Goal: Browse casually: Explore the website without a specific task or goal

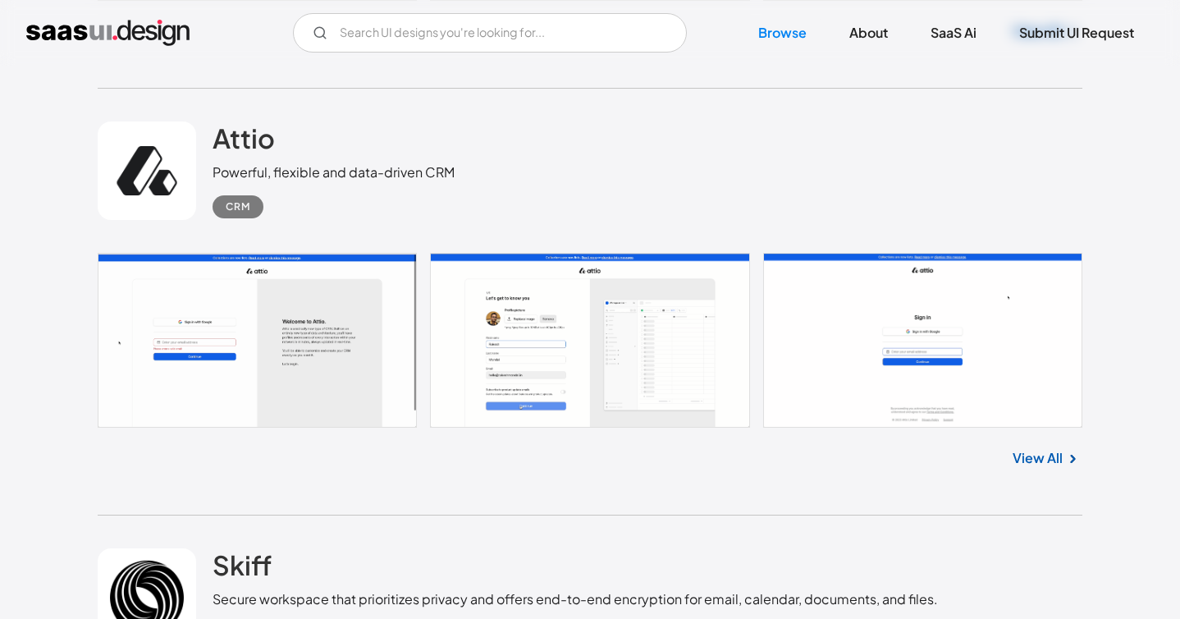
scroll to position [862, 0]
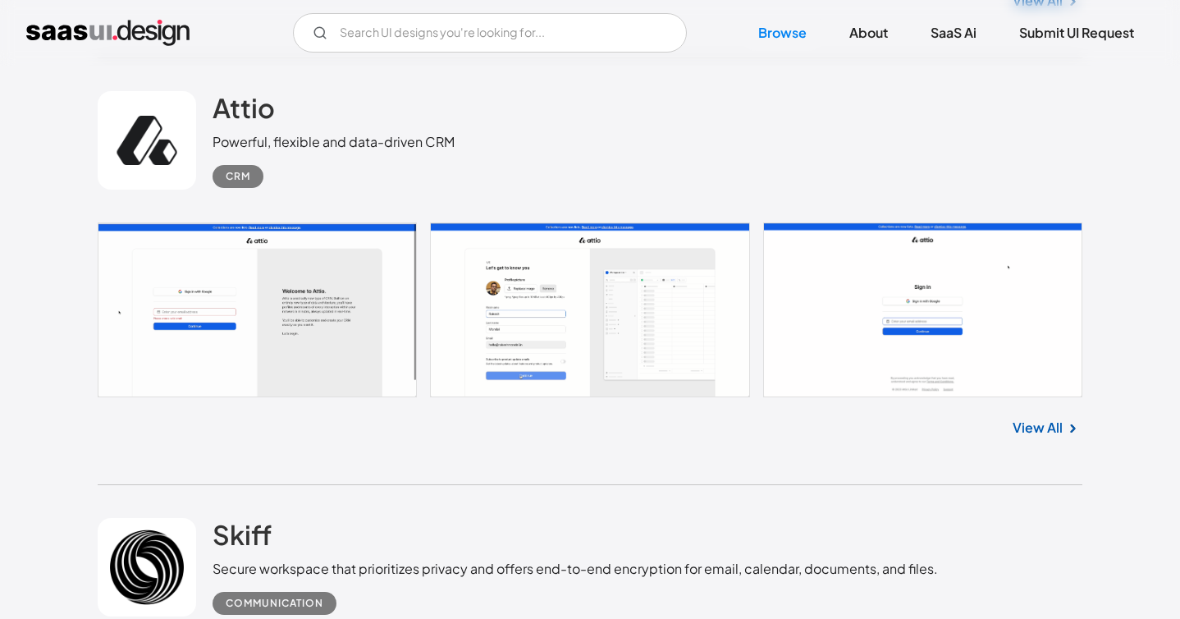
click at [690, 283] on link at bounding box center [590, 310] width 984 height 176
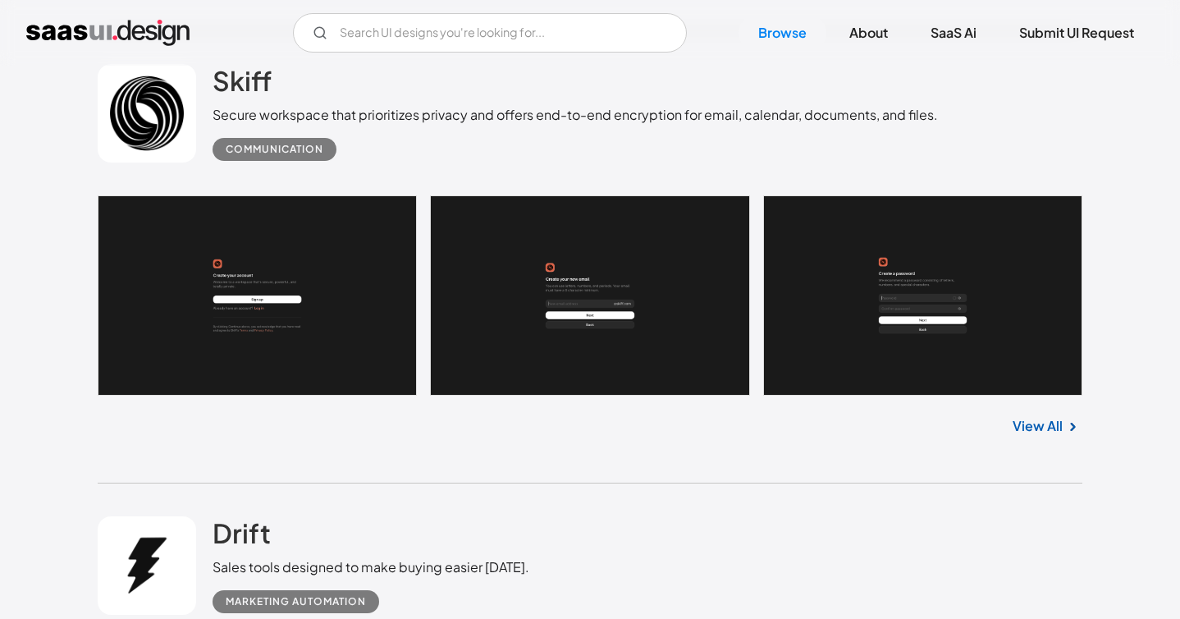
scroll to position [1401, 0]
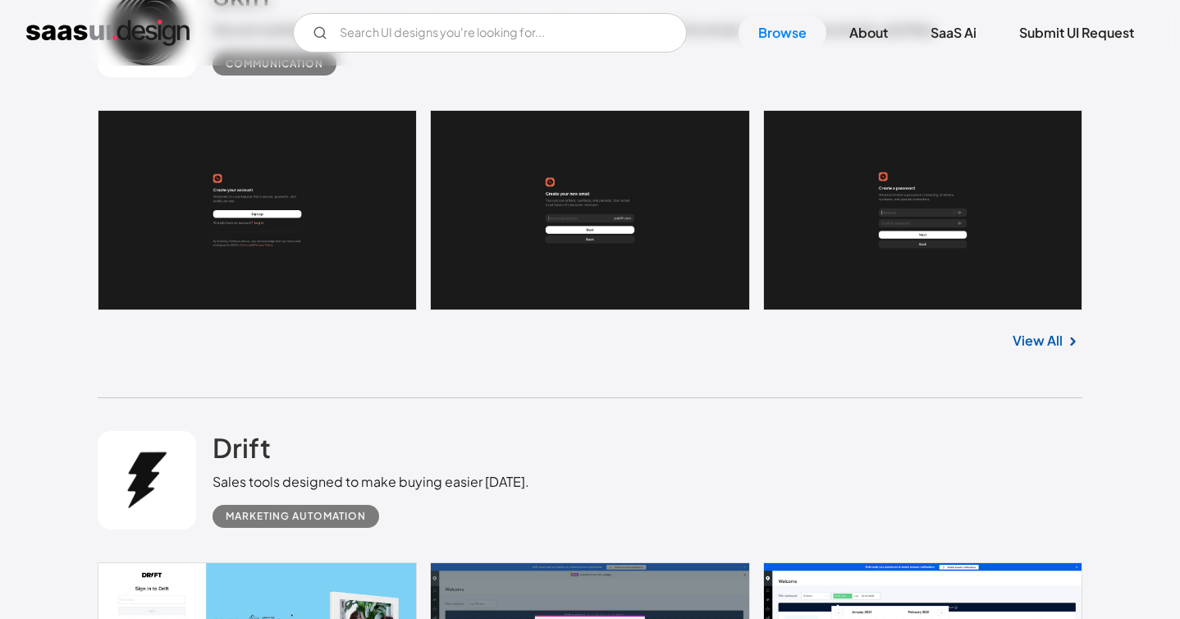
click at [1052, 336] on link "View All" at bounding box center [1037, 341] width 50 height 20
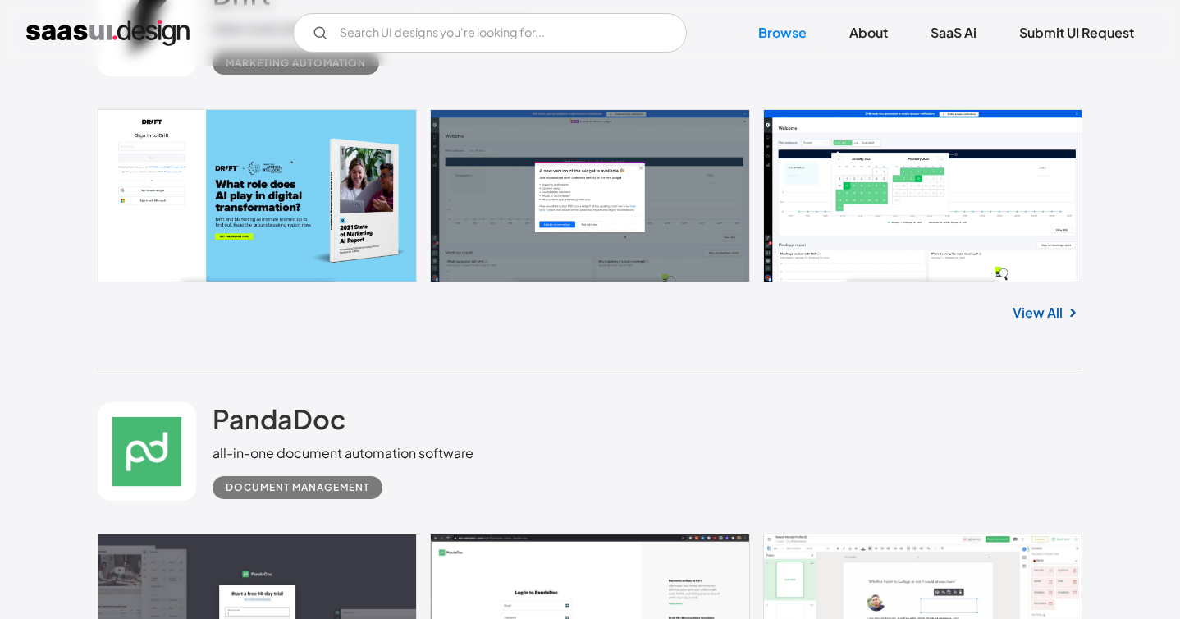
scroll to position [1862, 0]
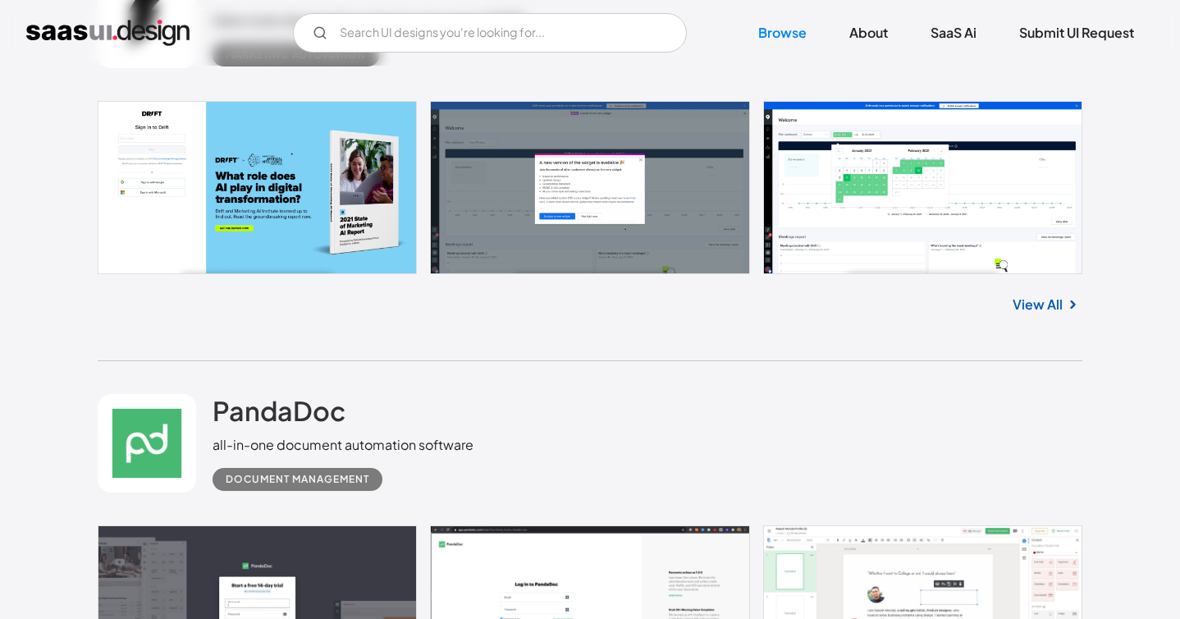
click at [1057, 310] on link "View All" at bounding box center [1037, 305] width 50 height 20
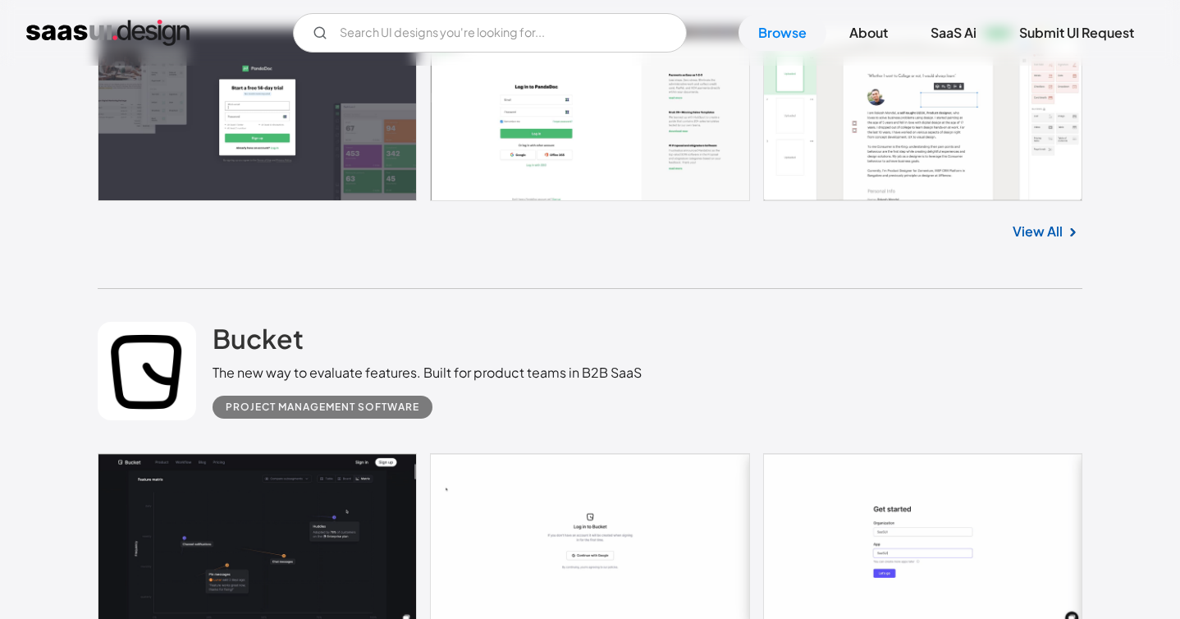
scroll to position [2358, 0]
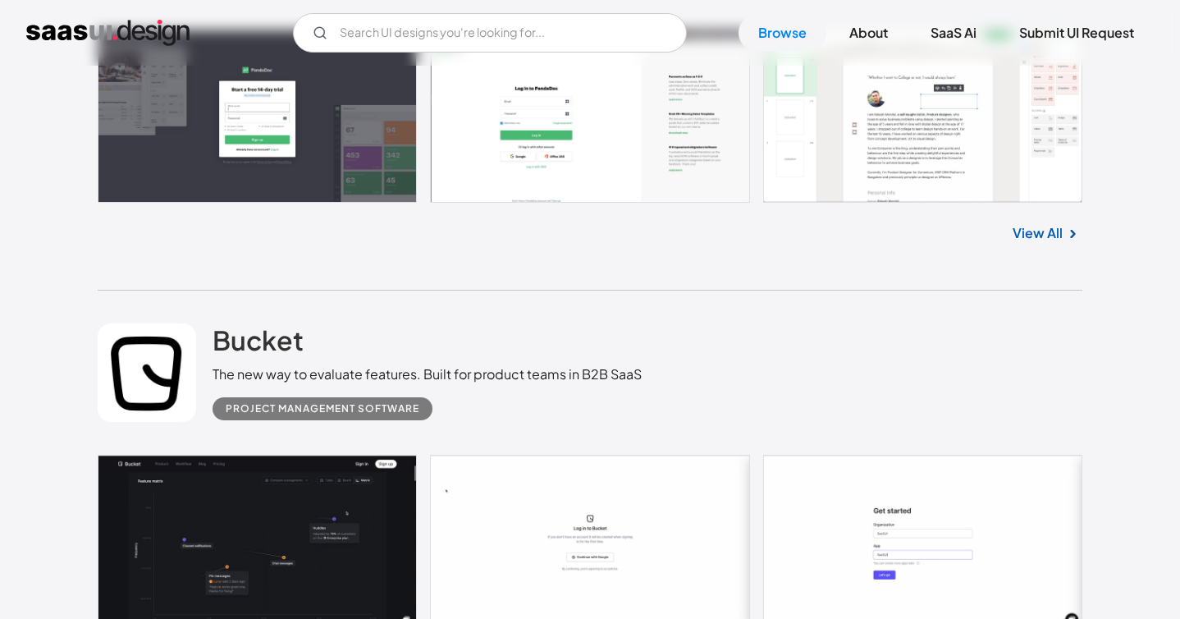
click at [1034, 237] on link "View All" at bounding box center [1037, 233] width 50 height 20
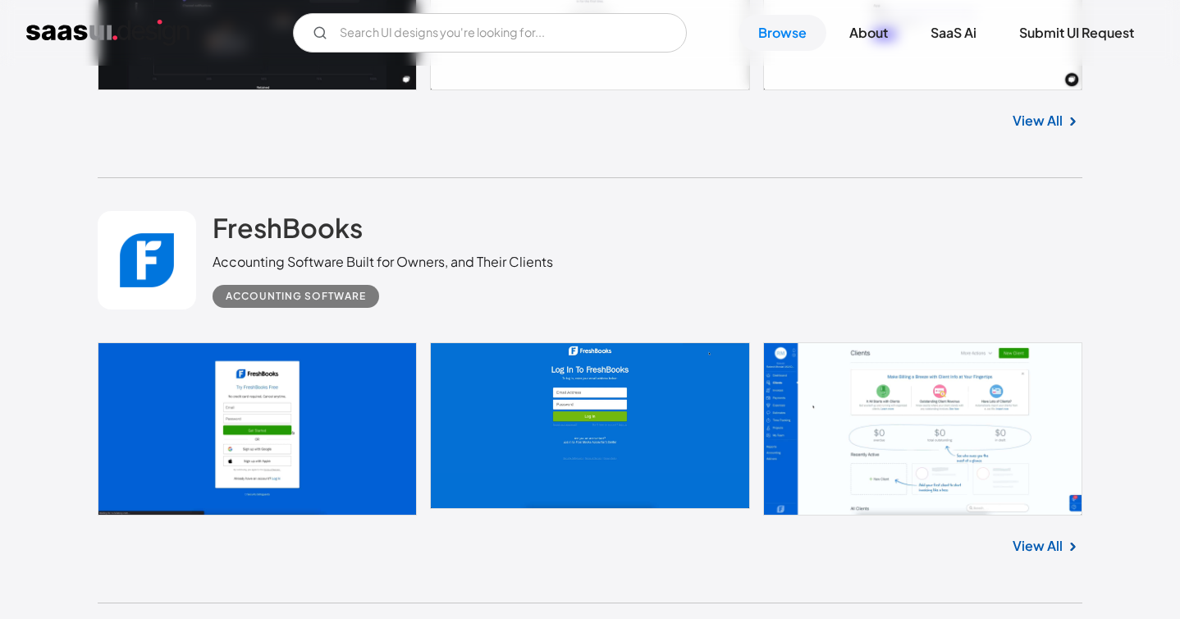
scroll to position [2898, 0]
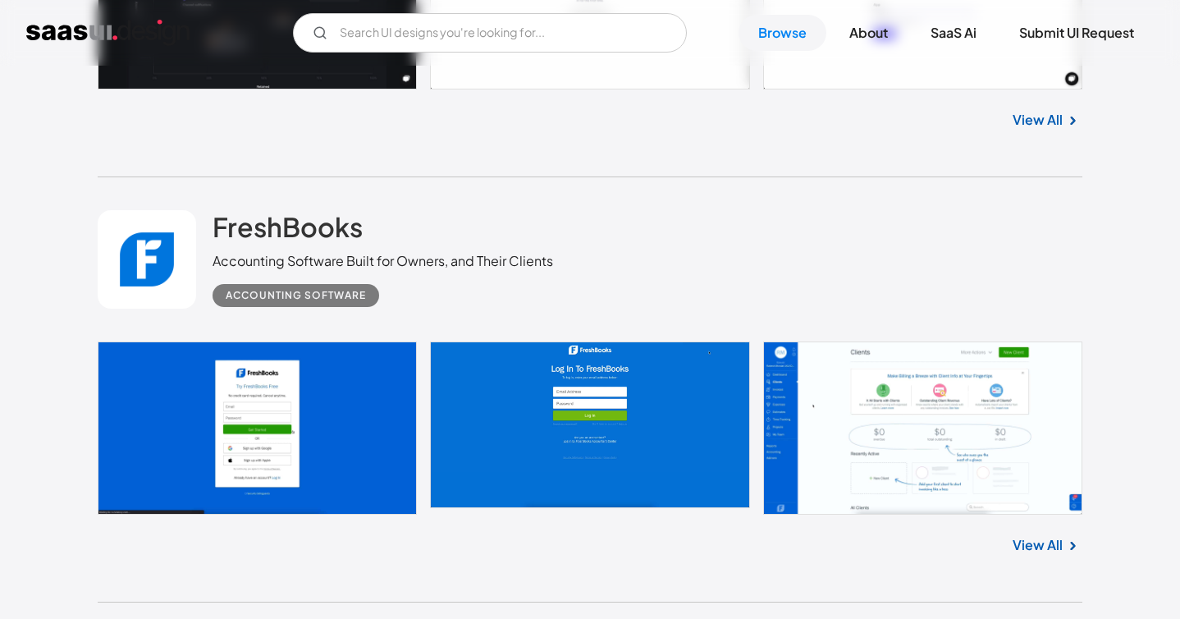
click at [1058, 124] on link "View All" at bounding box center [1037, 120] width 50 height 20
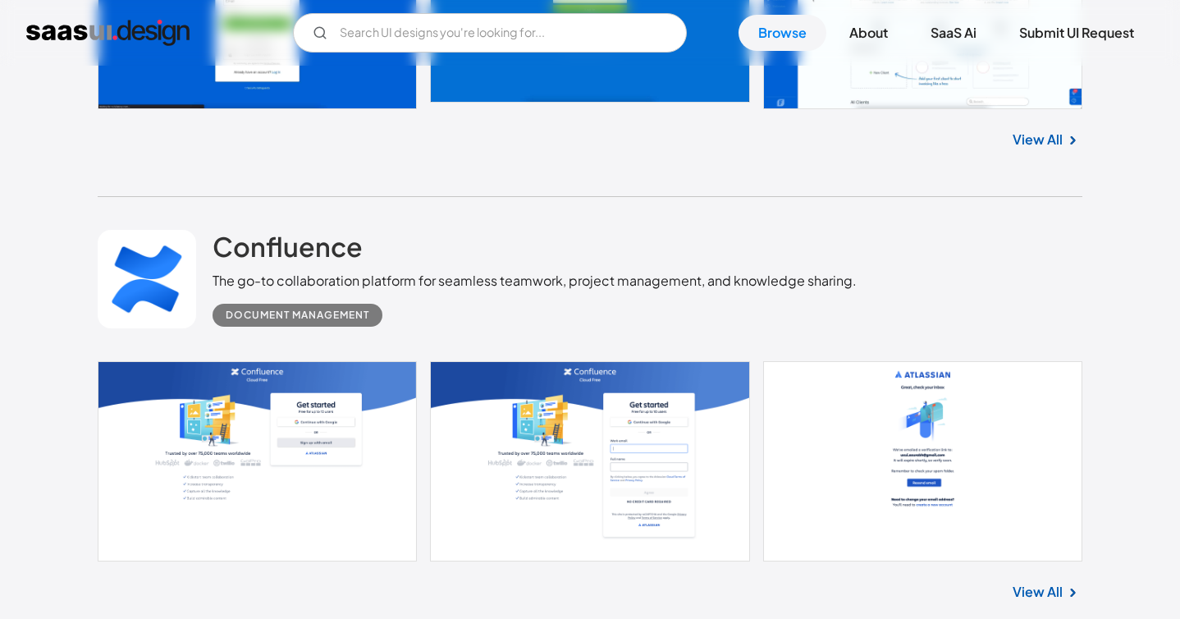
scroll to position [3584, 0]
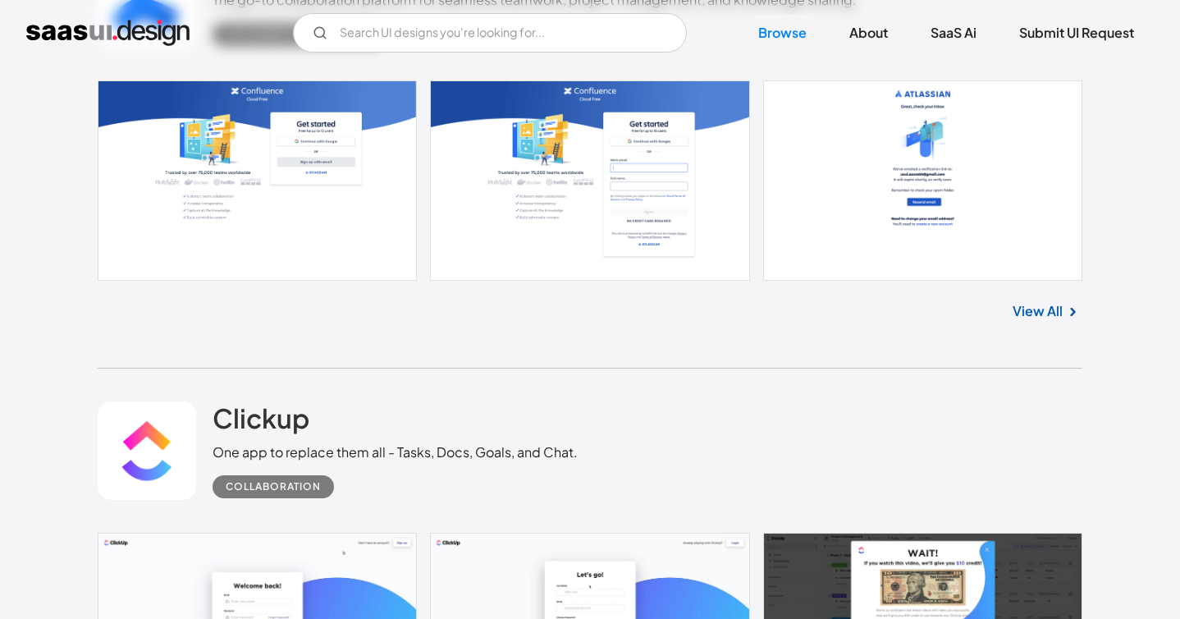
click at [1034, 309] on link "View All" at bounding box center [1037, 311] width 50 height 20
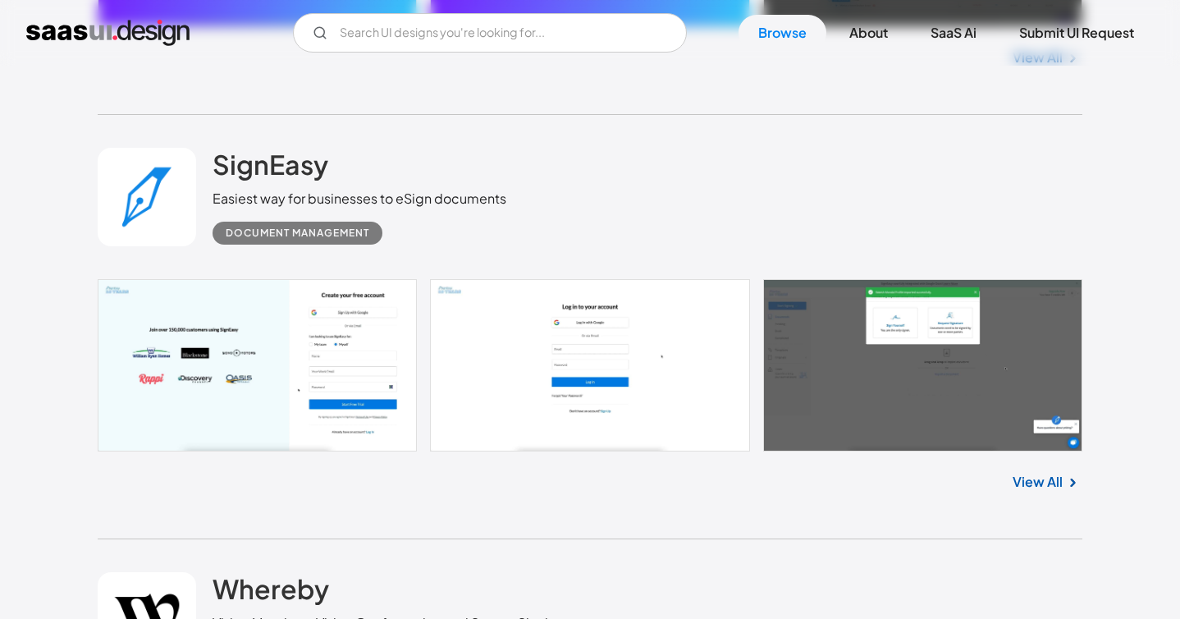
scroll to position [4364, 0]
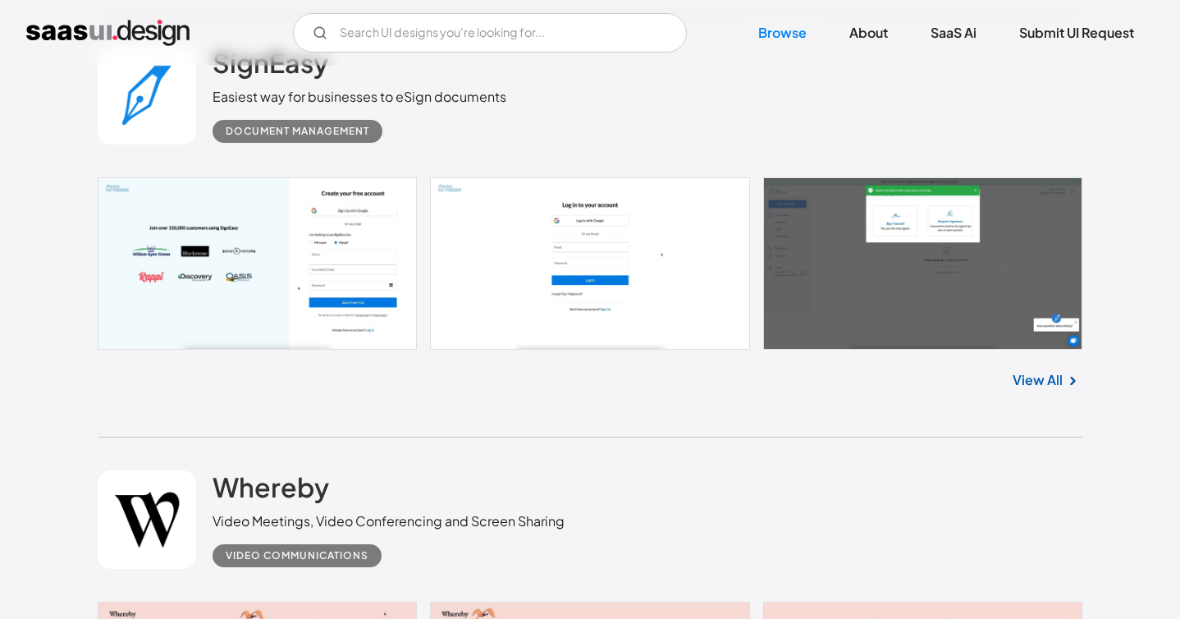
click at [1050, 390] on link "View All" at bounding box center [1037, 380] width 50 height 20
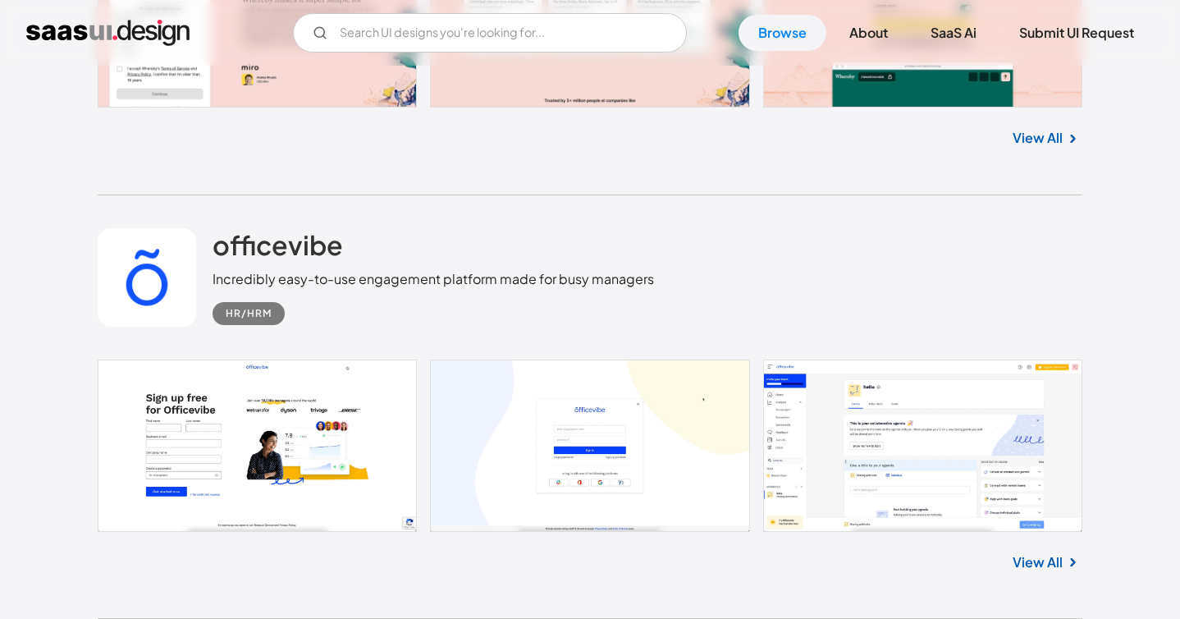
scroll to position [5108, 0]
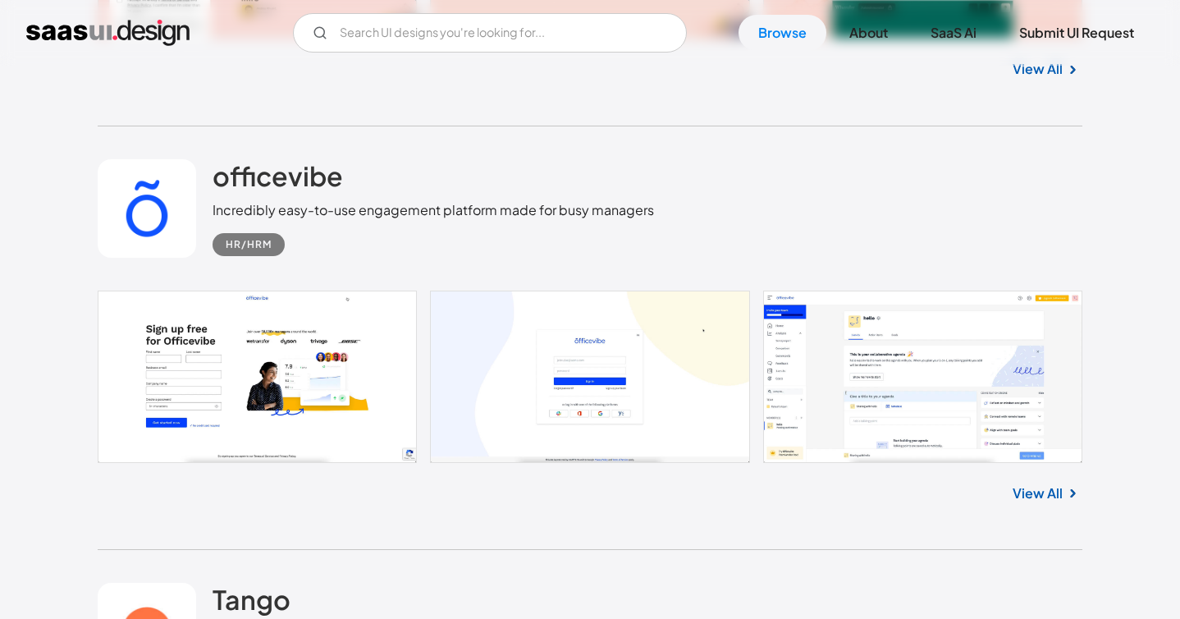
click at [1030, 498] on link "View All" at bounding box center [1037, 493] width 50 height 20
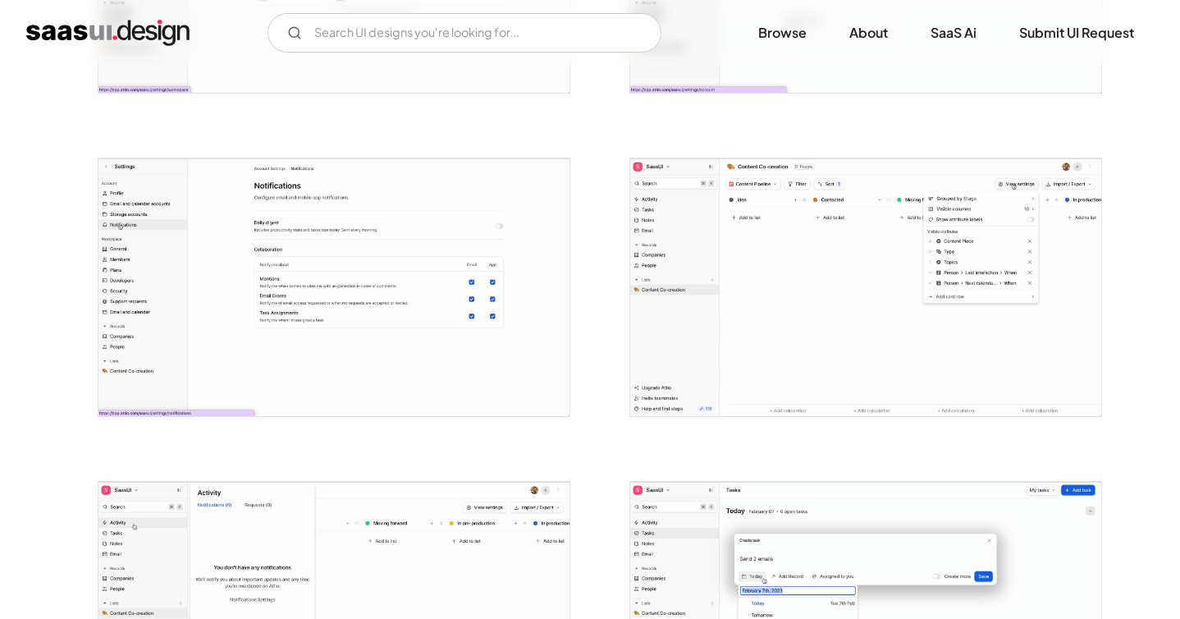
scroll to position [2162, 0]
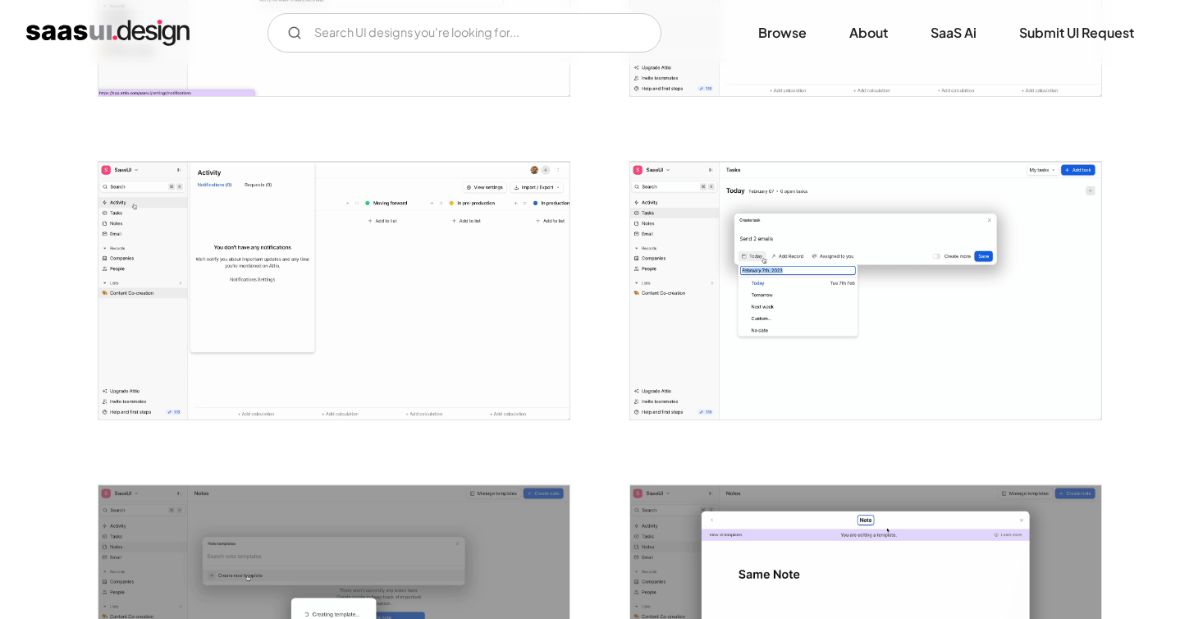
click at [582, 450] on div at bounding box center [590, 280] width 984 height 4202
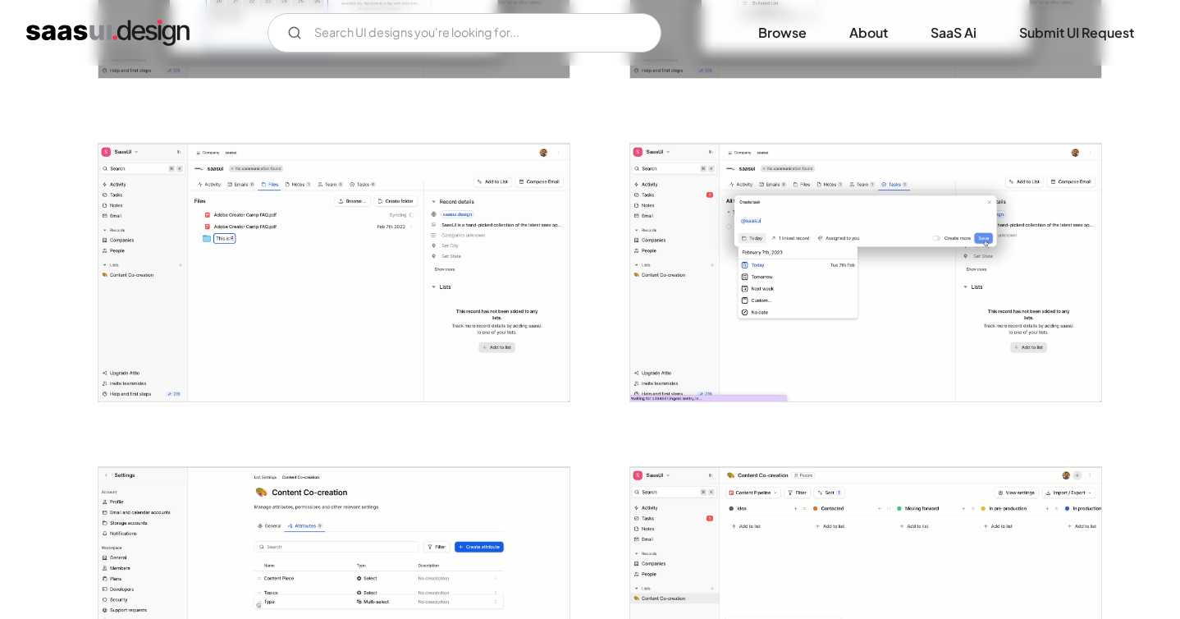
scroll to position [3817, 0]
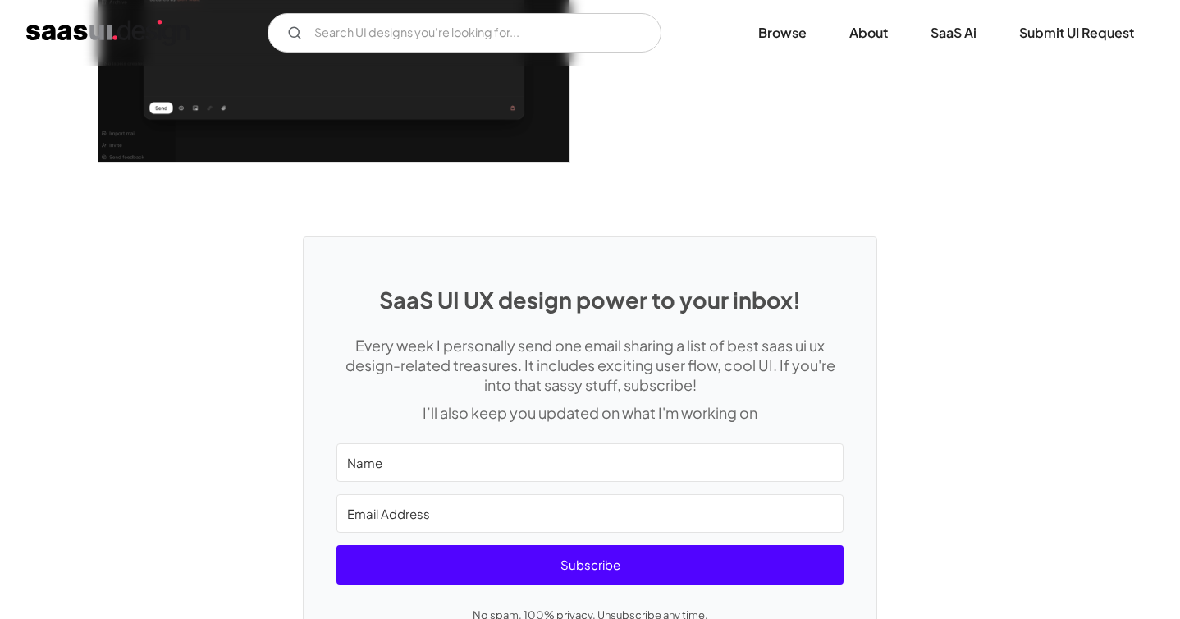
scroll to position [3527, 0]
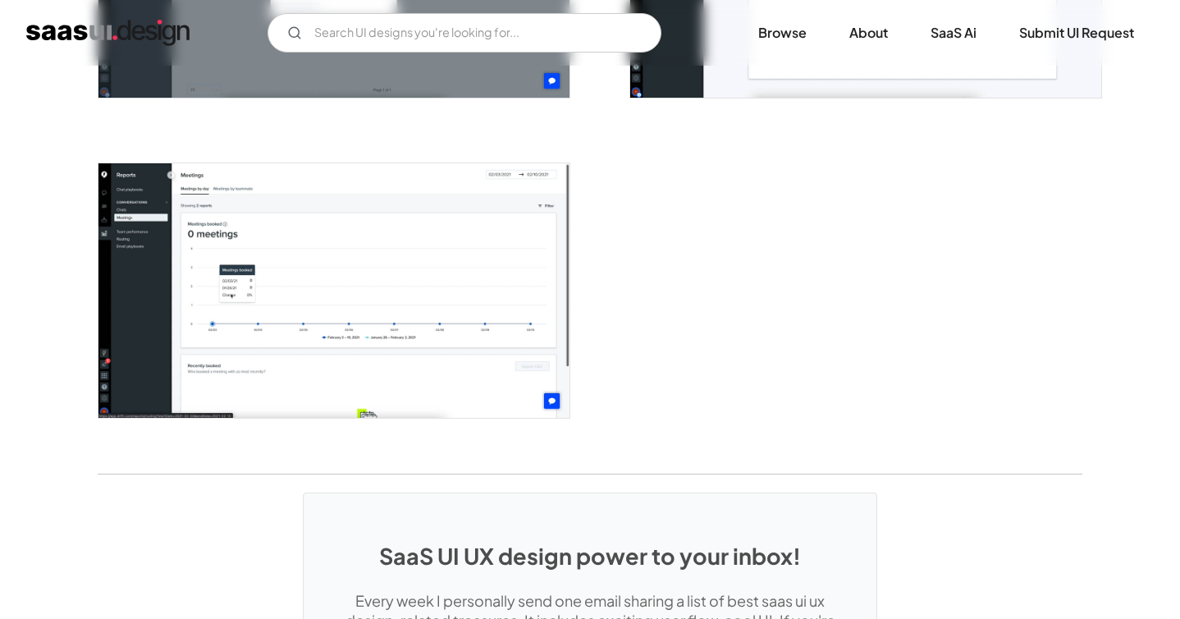
scroll to position [4125, 0]
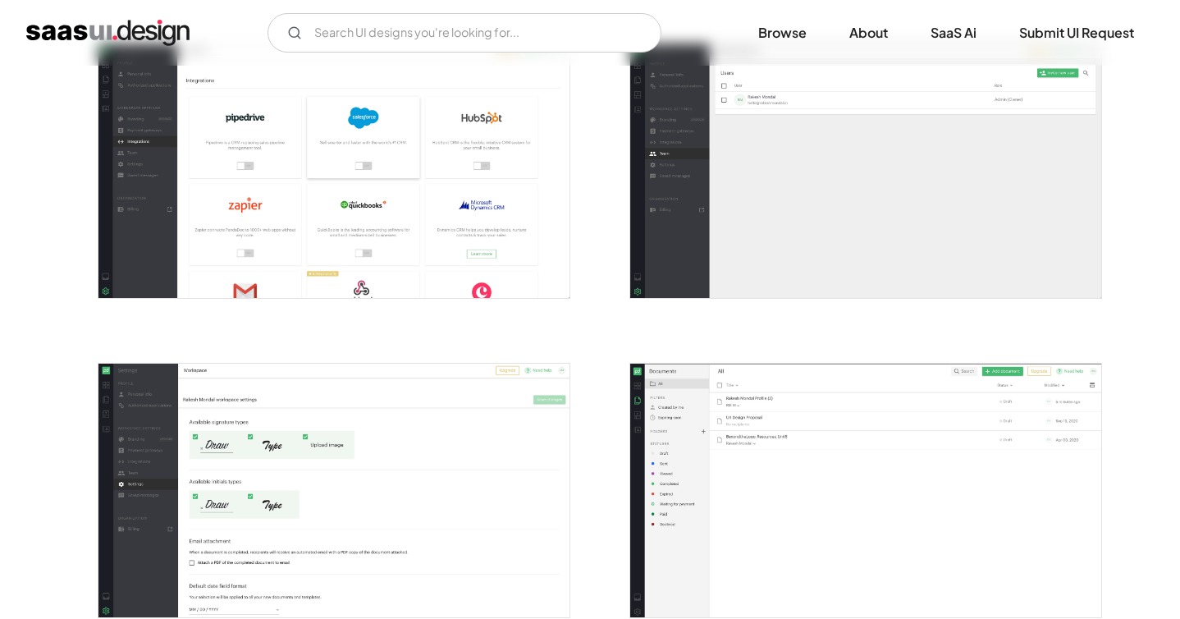
scroll to position [2826, 0]
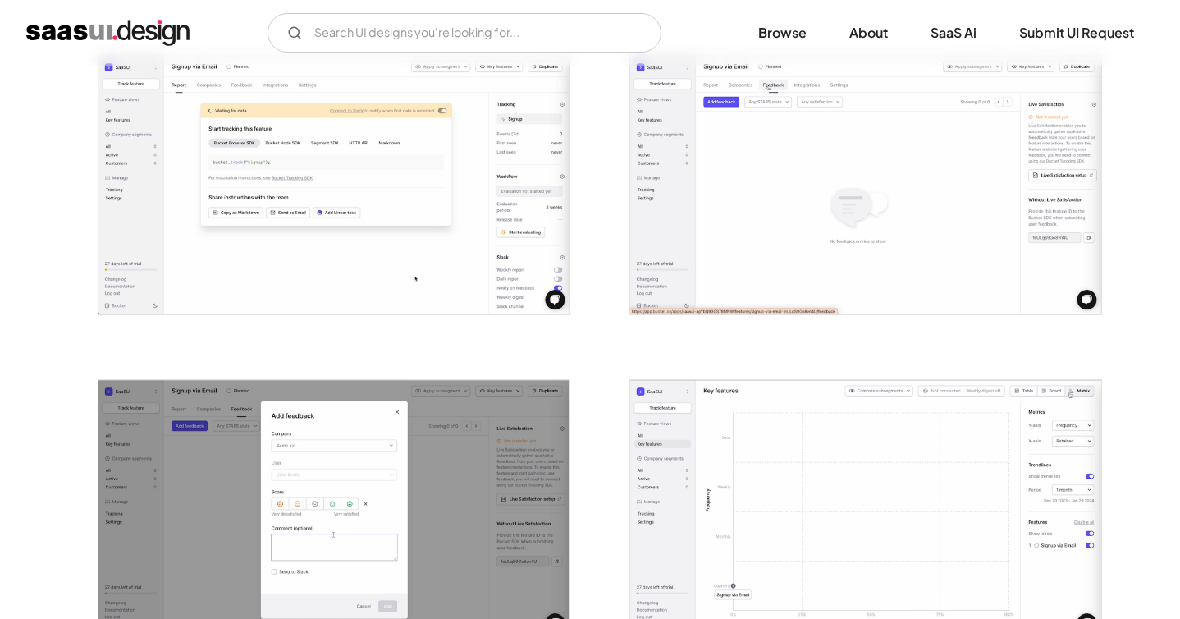
scroll to position [1293, 0]
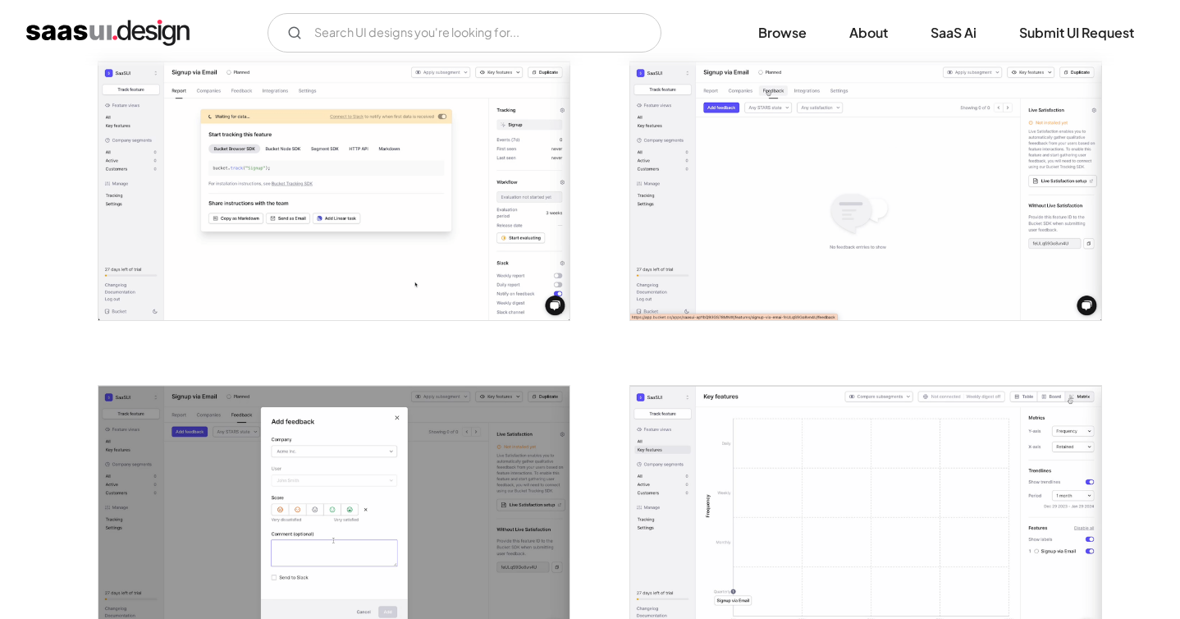
click at [532, 173] on img "open lightbox" at bounding box center [333, 191] width 471 height 258
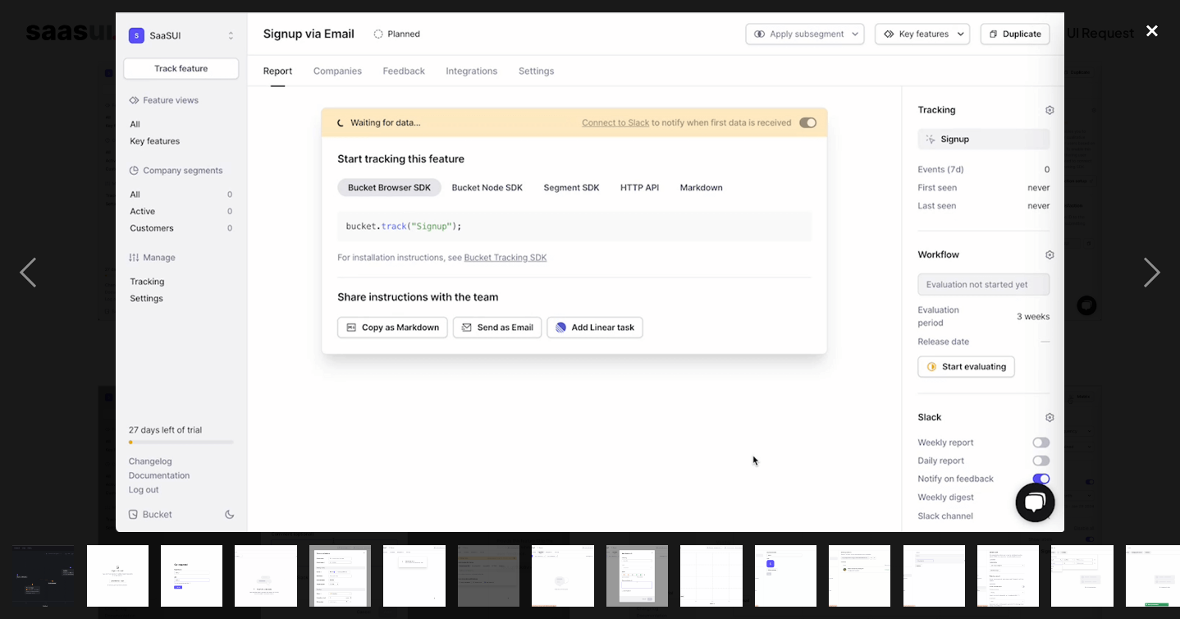
click at [1143, 29] on div "close lightbox" at bounding box center [1152, 30] width 56 height 36
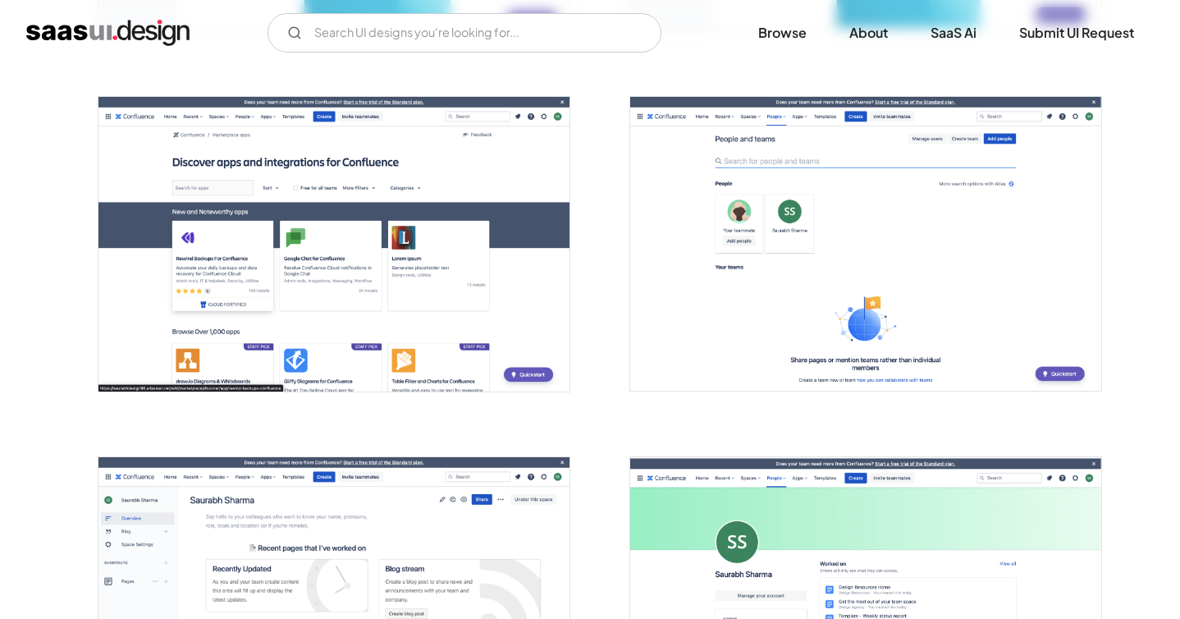
scroll to position [4619, 0]
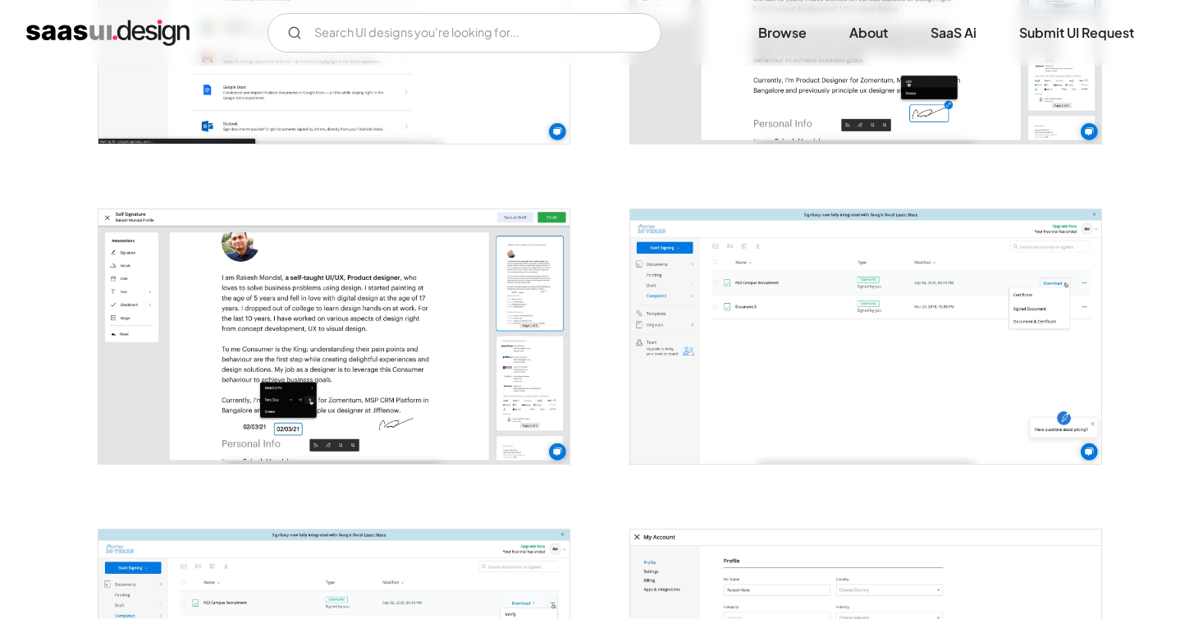
scroll to position [2338, 0]
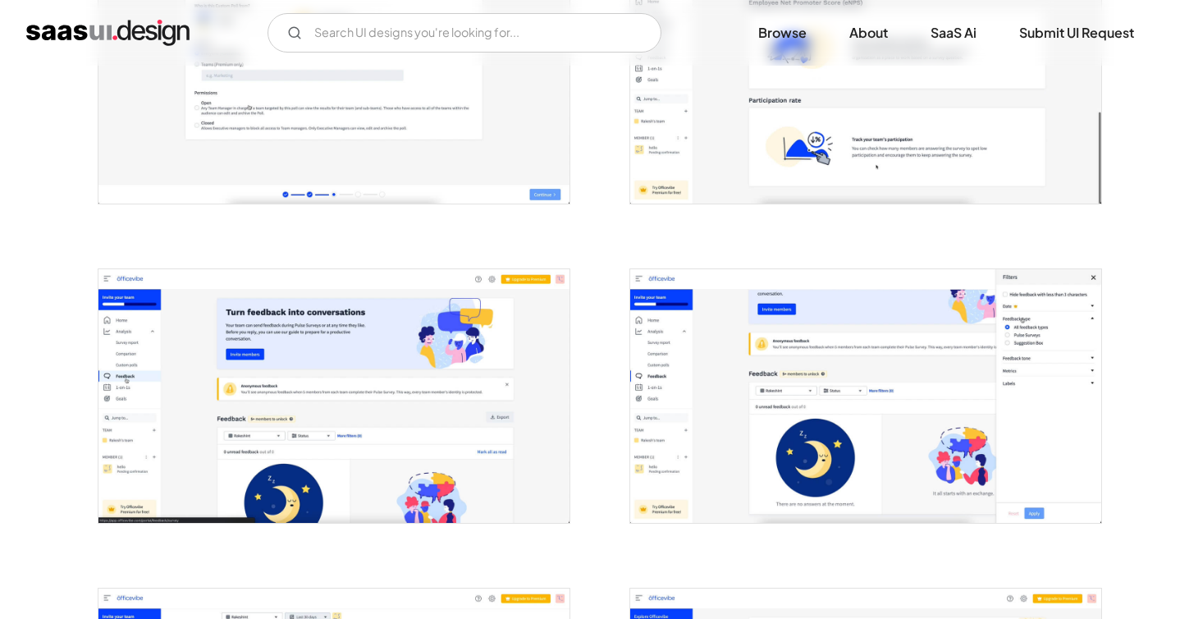
scroll to position [1873, 0]
